Goal: Check status: Check status

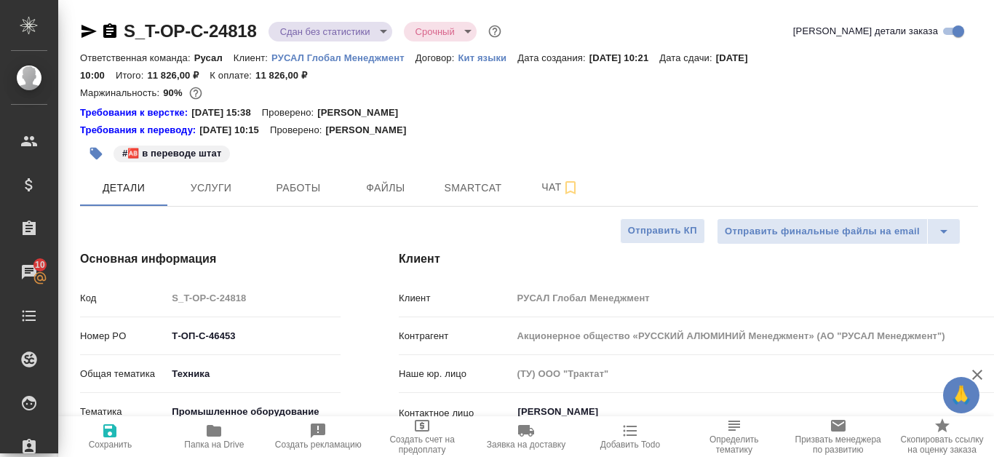
select select "RU"
click at [464, 190] on span "Smartcat" at bounding box center [473, 188] width 70 height 18
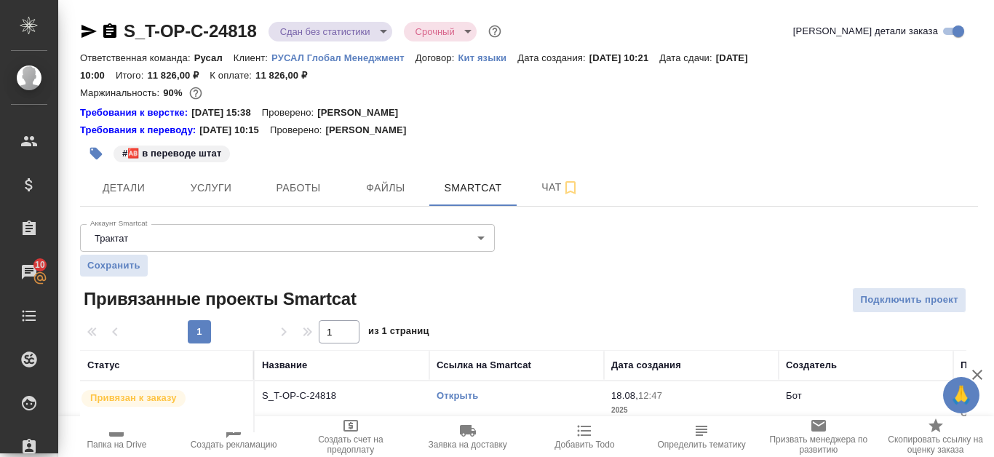
click at [470, 395] on link "Открыть" at bounding box center [456, 395] width 41 height 11
